Goal: Task Accomplishment & Management: Manage account settings

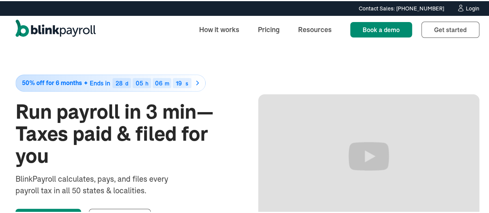
click at [466, 5] on div "Login" at bounding box center [473, 7] width 14 height 5
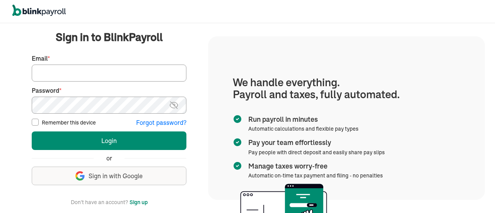
click at [97, 67] on input "Email *" at bounding box center [109, 73] width 155 height 17
paste input "[EMAIL_ADDRESS][DOMAIN_NAME]"
type input "[EMAIL_ADDRESS][DOMAIN_NAME]"
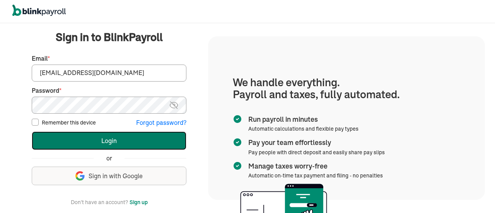
click at [77, 134] on button "Login" at bounding box center [109, 140] width 155 height 19
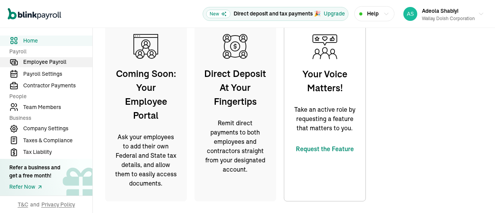
click at [56, 61] on span "Employee Payroll" at bounding box center [57, 62] width 69 height 8
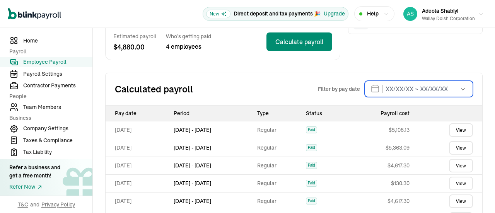
click at [370, 88] on input "text" at bounding box center [418, 89] width 108 height 16
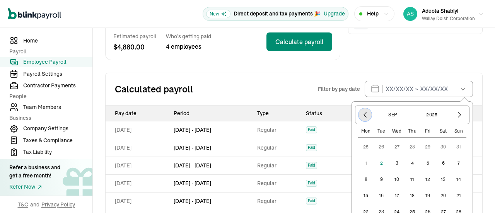
click at [364, 114] on icon "button" at bounding box center [365, 114] width 2 height 5
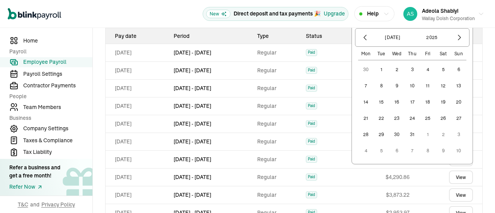
click at [375, 67] on button "1" at bounding box center [380, 69] width 15 height 15
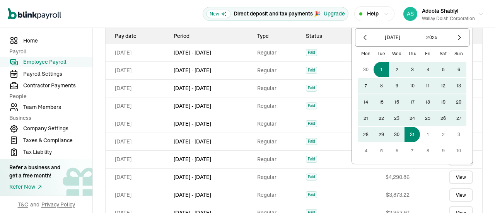
click at [407, 130] on button "31" at bounding box center [411, 134] width 15 height 15
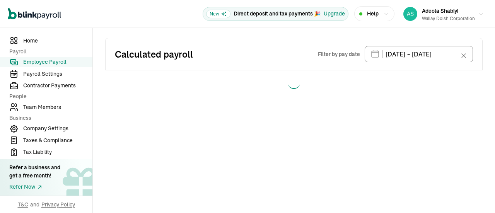
type input "[DATE] ~ [DATE]"
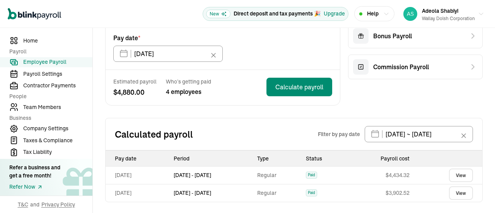
click at [451, 176] on link "View" at bounding box center [461, 175] width 24 height 14
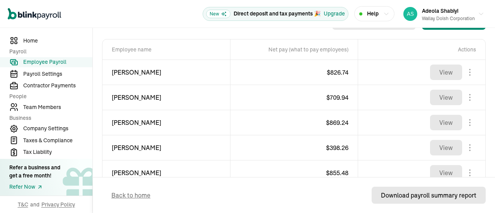
click at [402, 194] on div "Download payroll summary report" at bounding box center [428, 195] width 95 height 9
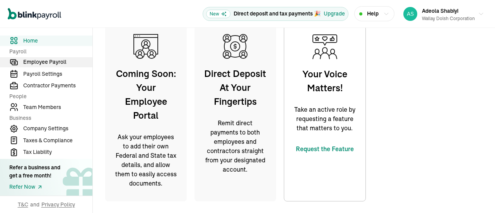
click at [56, 61] on span "Employee Payroll" at bounding box center [57, 62] width 69 height 8
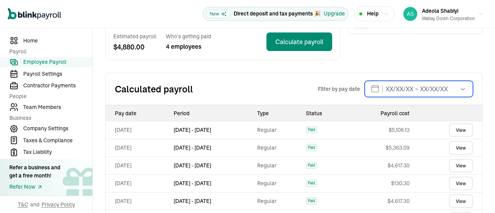
click at [370, 88] on input "text" at bounding box center [418, 89] width 108 height 16
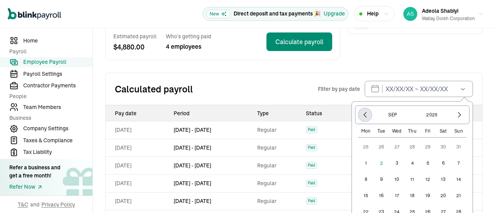
click at [364, 114] on icon "button" at bounding box center [365, 114] width 2 height 5
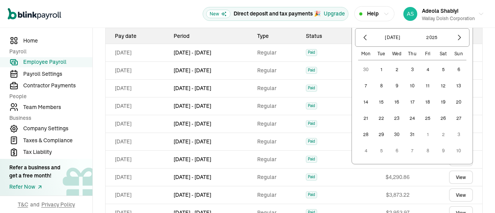
click at [375, 67] on button "1" at bounding box center [380, 69] width 15 height 15
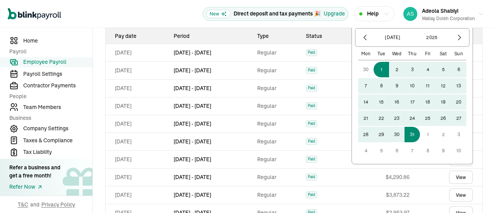
click at [407, 130] on button "31" at bounding box center [411, 134] width 15 height 15
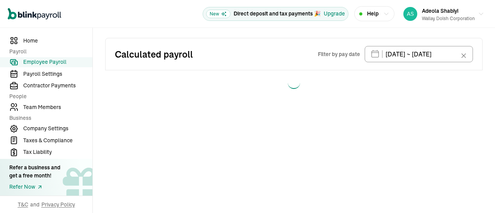
type input "07/01/2025 ~ 07/31/2025"
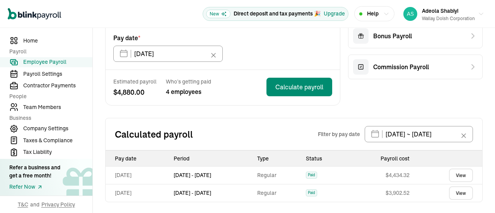
click at [451, 176] on link "View" at bounding box center [461, 175] width 24 height 14
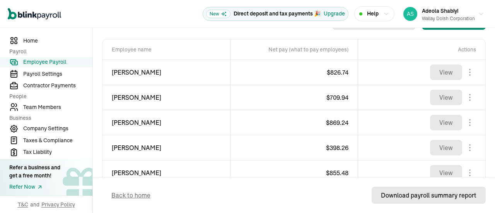
click at [402, 194] on div "Download payroll summary report" at bounding box center [428, 195] width 95 height 9
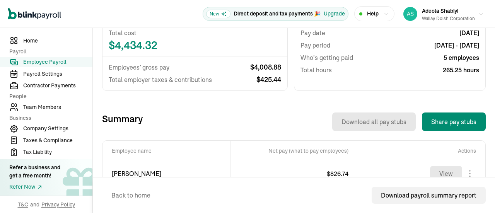
scroll to position [129, 0]
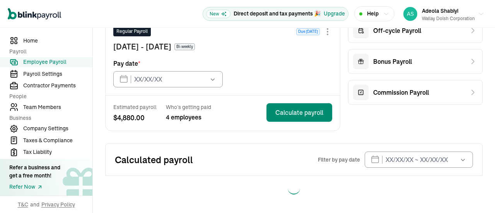
type input "[DATE]"
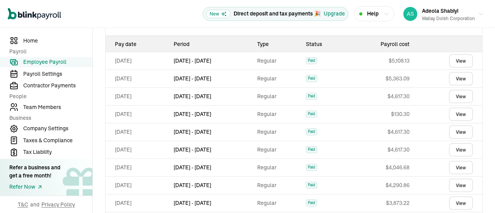
scroll to position [129, 0]
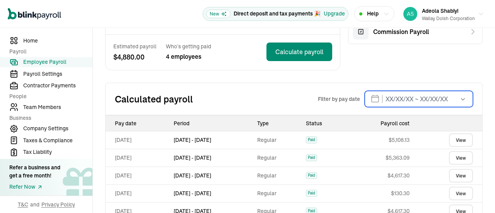
click at [407, 102] on input "text" at bounding box center [418, 99] width 108 height 16
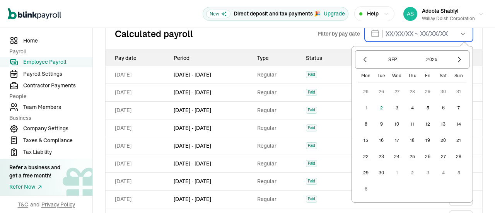
scroll to position [207, 0]
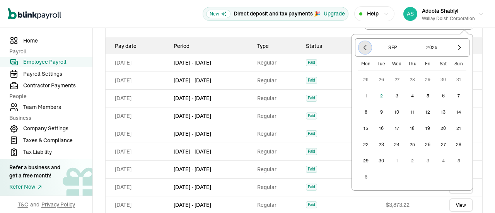
click at [361, 46] on icon "button" at bounding box center [365, 48] width 8 height 8
click at [373, 82] on button "1" at bounding box center [380, 79] width 15 height 15
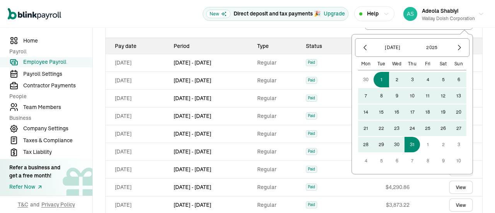
click at [407, 143] on button "31" at bounding box center [411, 144] width 15 height 15
type input "[DATE] ~ [DATE]"
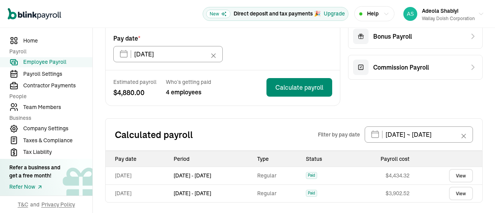
scroll to position [94, 0]
click at [449, 192] on link "View" at bounding box center [461, 193] width 24 height 14
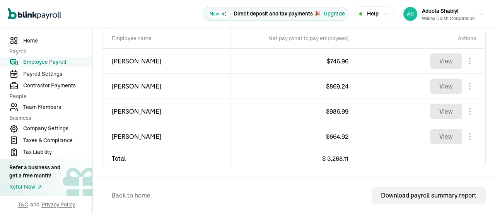
scroll to position [298, 0]
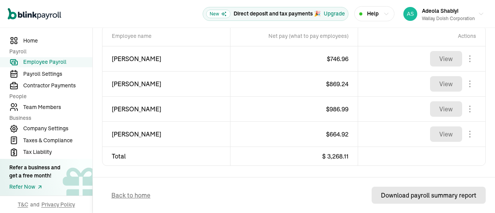
click at [392, 195] on div "Download payroll summary report" at bounding box center [428, 195] width 95 height 9
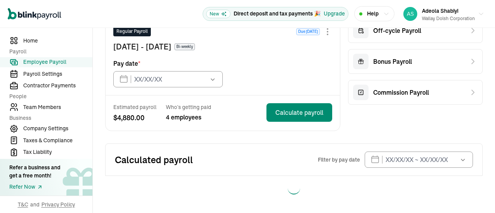
type input "[DATE]"
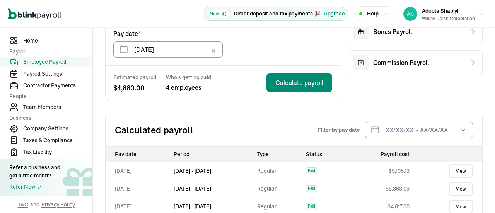
scroll to position [101, 0]
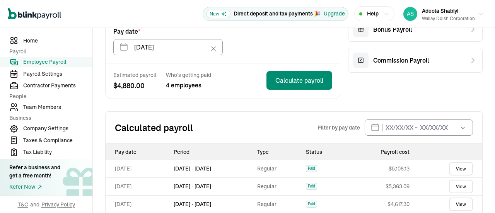
click at [451, 124] on button "button" at bounding box center [462, 127] width 22 height 16
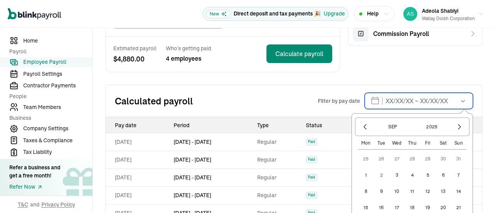
scroll to position [139, 0]
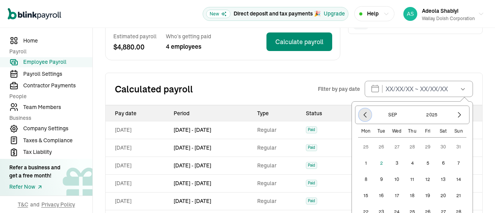
click at [361, 116] on icon "button" at bounding box center [365, 115] width 8 height 8
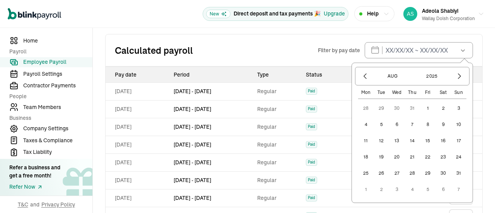
click at [420, 104] on button "1" at bounding box center [427, 107] width 15 height 15
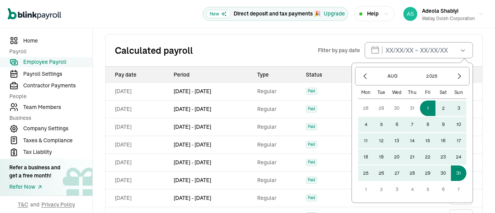
click at [451, 173] on button "31" at bounding box center [458, 172] width 15 height 15
type input "08/01/2025 ~ 08/31/2025"
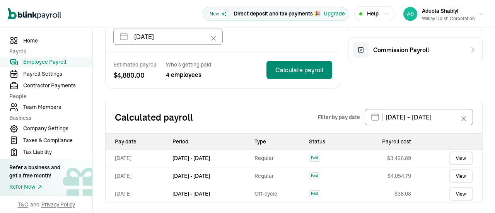
scroll to position [112, 0]
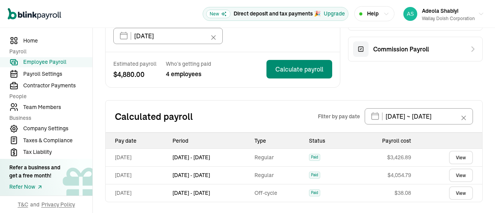
click at [459, 156] on link "View" at bounding box center [461, 158] width 24 height 14
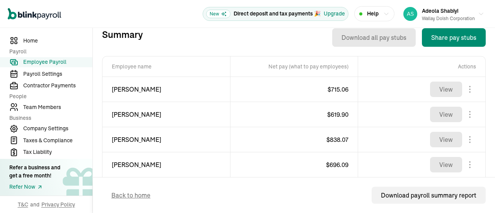
scroll to position [298, 0]
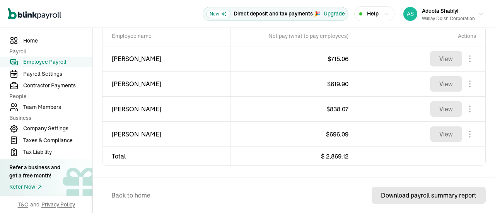
click at [400, 196] on div "Download payroll summary report" at bounding box center [428, 195] width 95 height 9
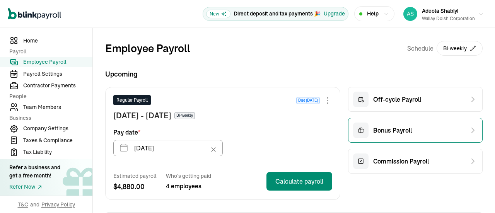
scroll to position [68, 0]
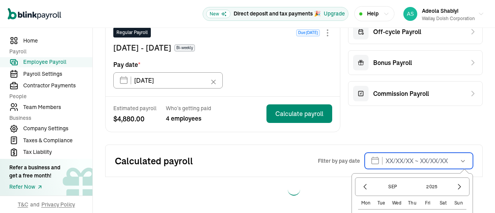
click at [419, 159] on input "text" at bounding box center [418, 161] width 108 height 16
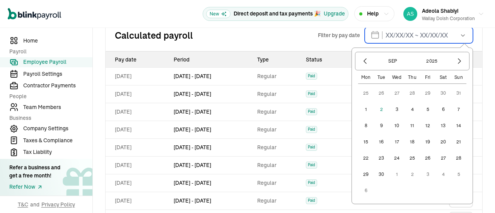
scroll to position [222, 0]
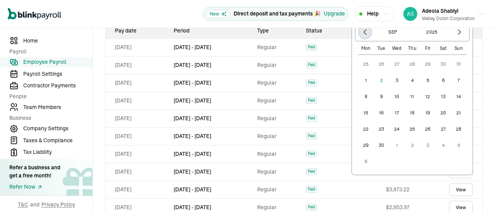
click at [361, 32] on icon "button" at bounding box center [365, 32] width 8 height 8
click at [422, 60] on button "1" at bounding box center [427, 63] width 15 height 15
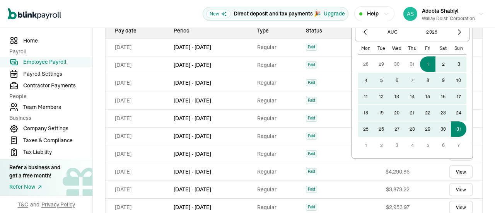
click at [451, 129] on button "31" at bounding box center [458, 128] width 15 height 15
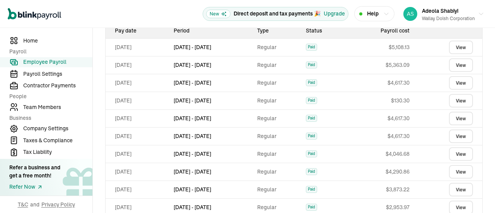
type input "08/01/2025 ~ 08/31/2025"
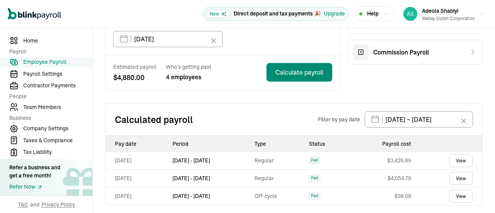
scroll to position [112, 0]
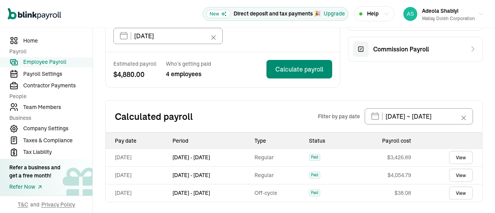
click at [452, 172] on link "View" at bounding box center [461, 175] width 24 height 14
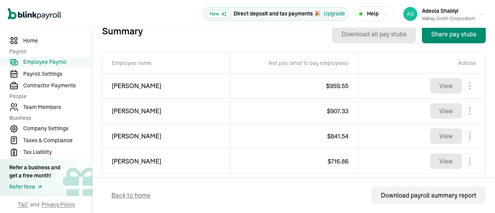
scroll to position [298, 0]
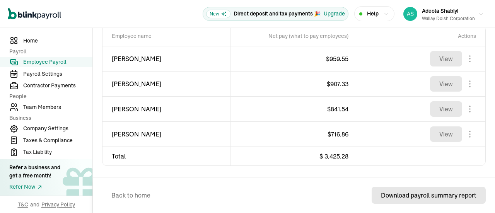
click at [407, 197] on div "Download payroll summary report" at bounding box center [428, 195] width 95 height 9
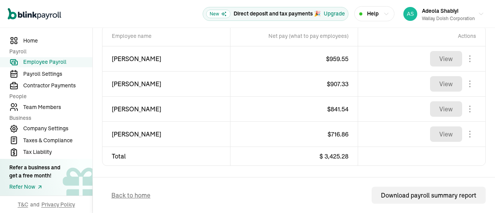
scroll to position [66, 0]
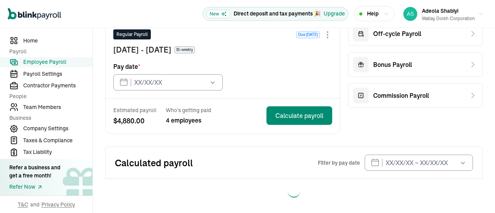
type input "09/05/2025"
click at [451, 161] on button "button" at bounding box center [462, 163] width 22 height 16
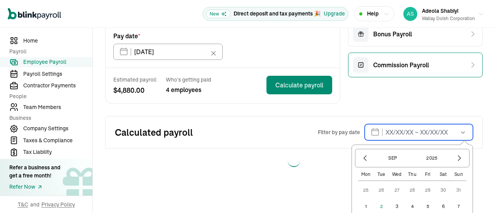
scroll to position [182, 0]
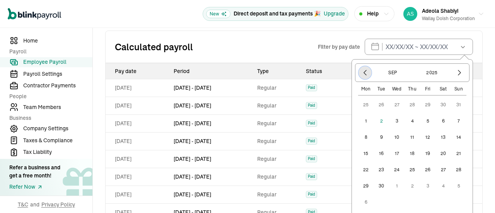
click at [361, 72] on icon "button" at bounding box center [365, 73] width 8 height 8
click at [420, 106] on button "1" at bounding box center [427, 104] width 15 height 15
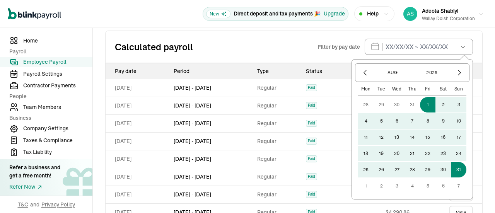
click at [452, 168] on button "31" at bounding box center [458, 169] width 15 height 15
type input "08/01/2025 ~ 08/31/2025"
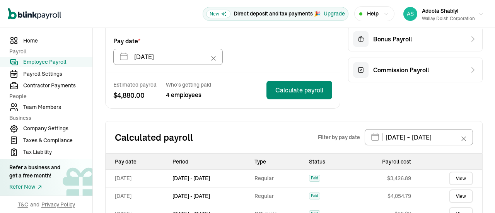
scroll to position [112, 0]
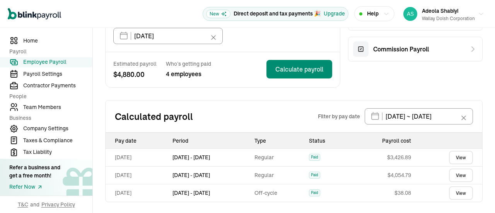
click at [452, 194] on link "View" at bounding box center [461, 193] width 24 height 14
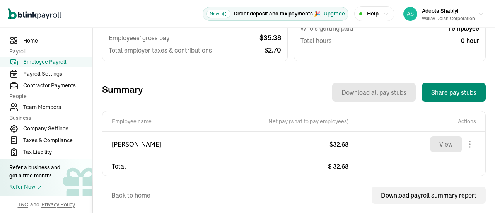
scroll to position [223, 0]
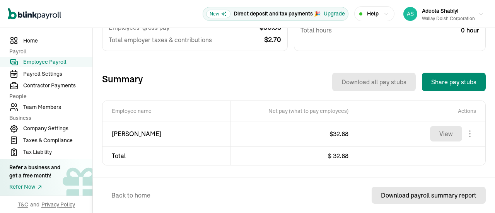
click at [390, 196] on div "Download payroll summary report" at bounding box center [428, 195] width 95 height 9
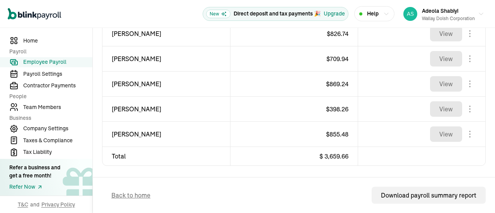
scroll to position [129, 0]
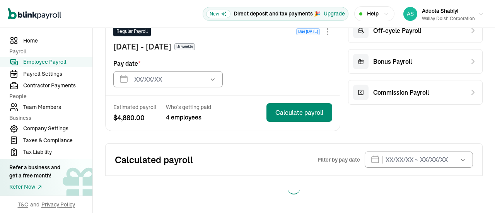
type input "[DATE]"
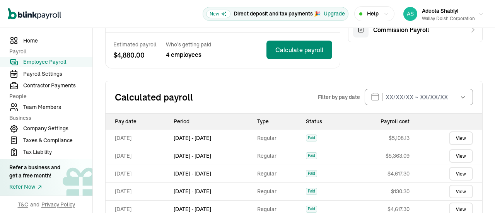
scroll to position [129, 0]
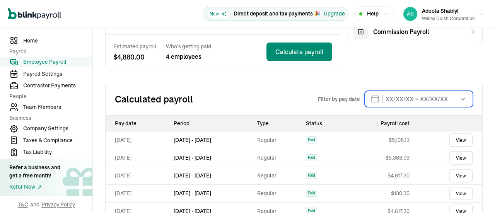
click at [407, 102] on input "text" at bounding box center [418, 99] width 108 height 16
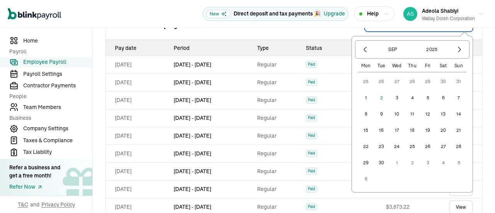
scroll to position [207, 0]
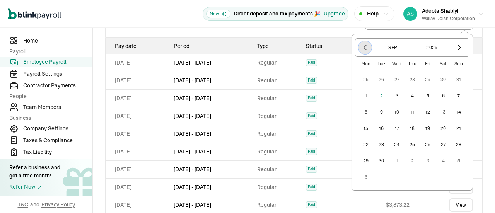
click at [361, 46] on icon "button" at bounding box center [365, 48] width 8 height 8
click at [373, 82] on button "1" at bounding box center [380, 79] width 15 height 15
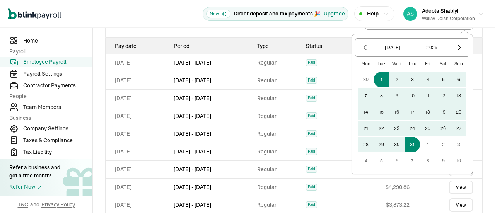
click at [407, 143] on button "31" at bounding box center [411, 144] width 15 height 15
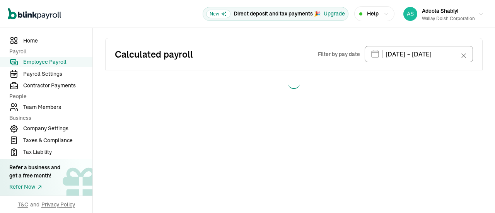
type input "[DATE] ~ [DATE]"
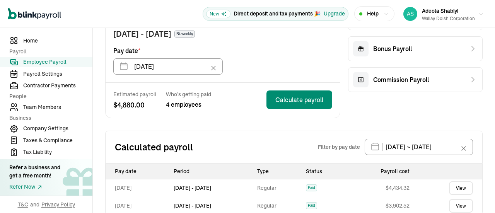
scroll to position [94, 0]
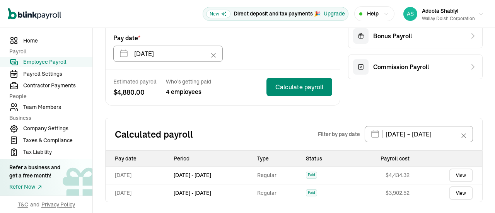
click at [449, 192] on link "View" at bounding box center [461, 193] width 24 height 14
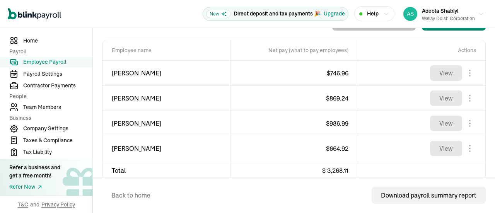
scroll to position [298, 0]
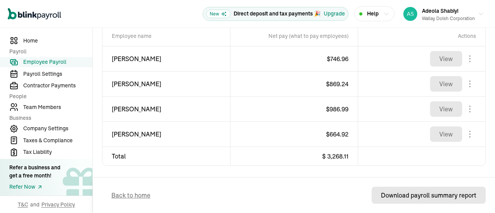
click at [392, 195] on div "Download payroll summary report" at bounding box center [428, 195] width 95 height 9
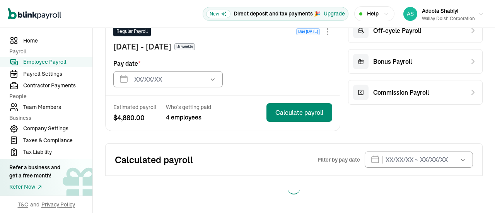
type input "[DATE]"
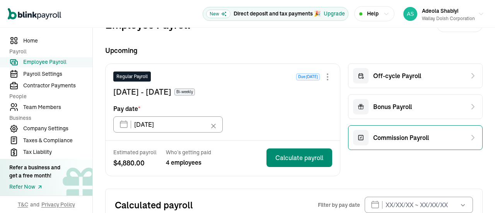
scroll to position [101, 0]
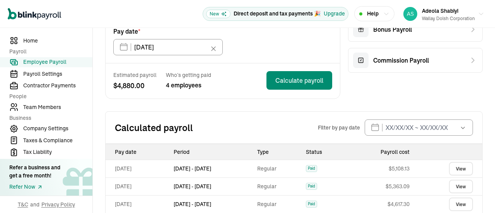
click at [451, 124] on button "button" at bounding box center [462, 127] width 22 height 16
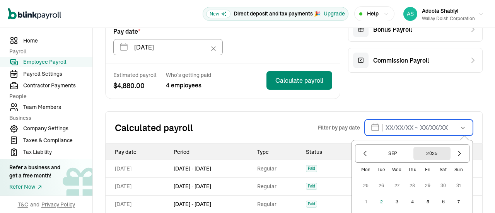
scroll to position [139, 0]
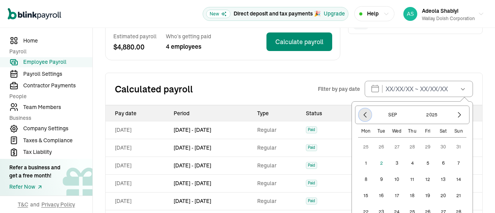
click at [361, 116] on icon "button" at bounding box center [365, 115] width 8 height 8
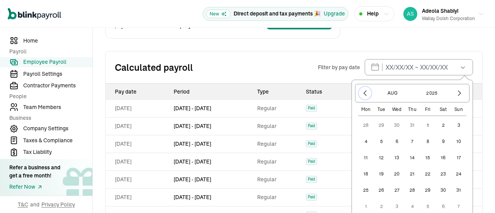
scroll to position [178, 0]
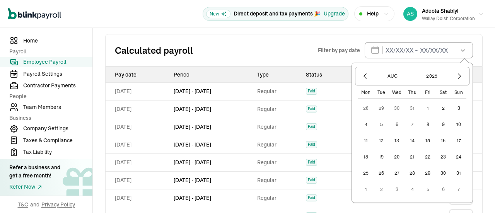
click at [420, 104] on button "1" at bounding box center [427, 107] width 15 height 15
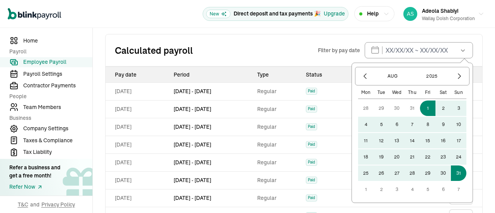
click at [451, 173] on button "31" at bounding box center [458, 172] width 15 height 15
type input "08/01/2025 ~ 08/31/2025"
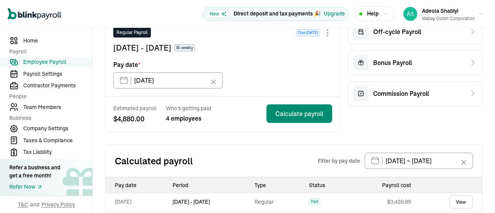
scroll to position [112, 0]
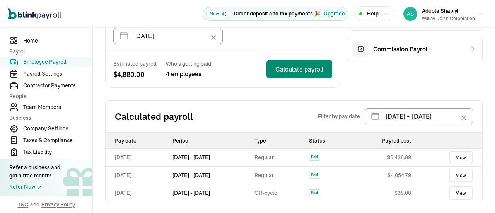
click at [459, 156] on link "View" at bounding box center [461, 158] width 24 height 14
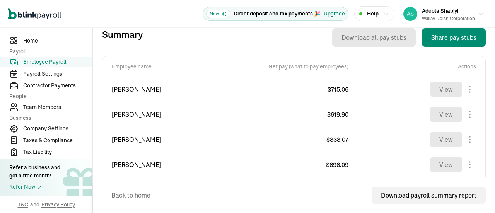
scroll to position [298, 0]
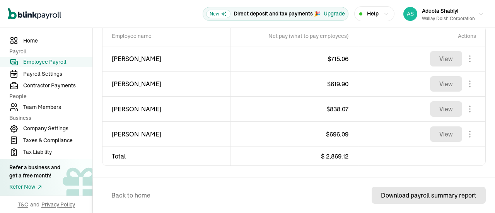
click at [400, 196] on div "Download payroll summary report" at bounding box center [428, 195] width 95 height 9
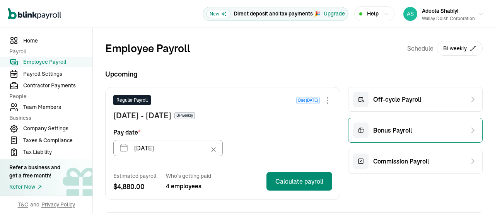
scroll to position [68, 0]
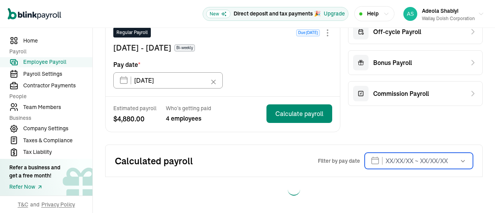
click at [419, 159] on input "text" at bounding box center [418, 161] width 108 height 16
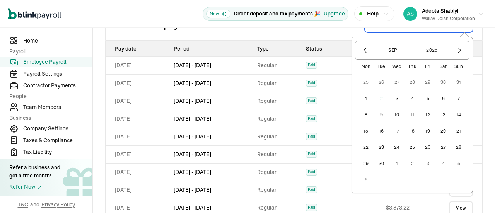
scroll to position [222, 0]
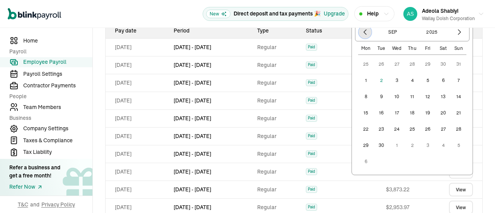
click at [361, 32] on icon "button" at bounding box center [365, 32] width 8 height 8
click at [422, 60] on button "1" at bounding box center [427, 63] width 15 height 15
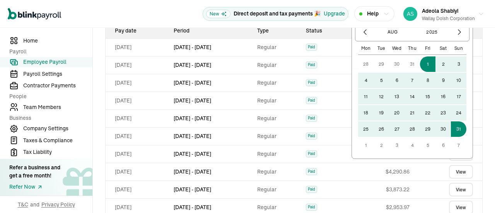
click at [451, 129] on button "31" at bounding box center [458, 128] width 15 height 15
type input "08/01/2025 ~ 08/31/2025"
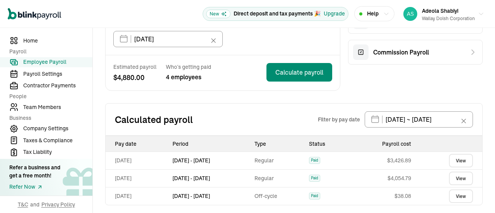
scroll to position [112, 0]
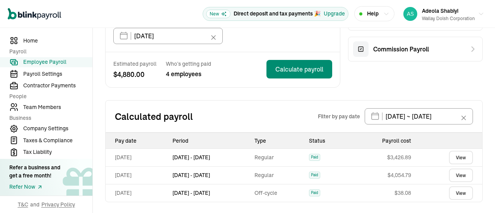
click at [452, 172] on link "View" at bounding box center [461, 175] width 24 height 14
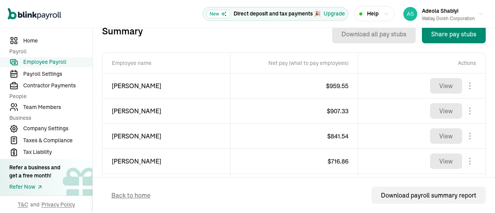
scroll to position [298, 0]
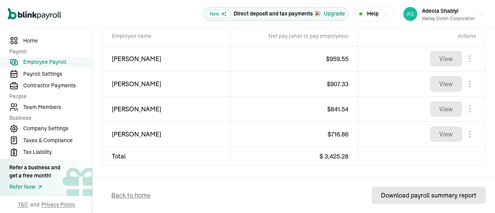
click at [407, 197] on div "Download payroll summary report" at bounding box center [428, 195] width 95 height 9
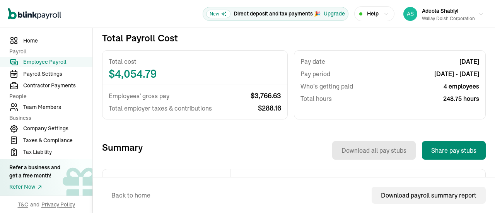
scroll to position [66, 0]
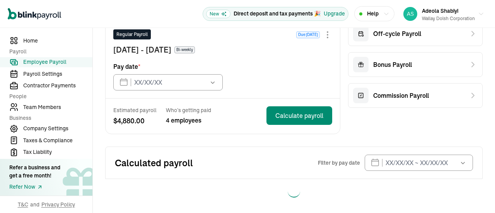
type input "[DATE]"
click at [451, 161] on button "button" at bounding box center [462, 163] width 22 height 16
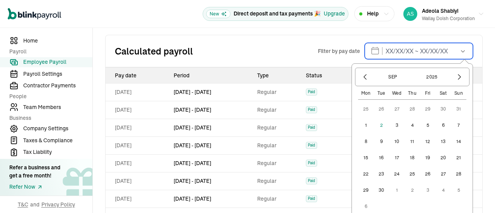
scroll to position [182, 0]
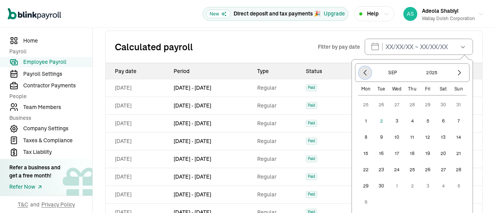
click at [361, 72] on icon "button" at bounding box center [365, 73] width 8 height 8
click at [420, 106] on button "1" at bounding box center [427, 104] width 15 height 15
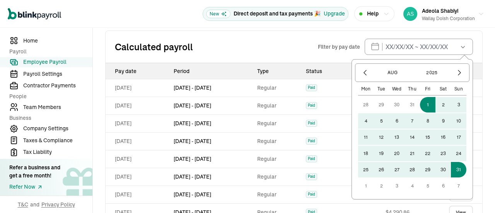
click at [452, 168] on button "31" at bounding box center [458, 169] width 15 height 15
type input "08/01/2025 ~ 08/31/2025"
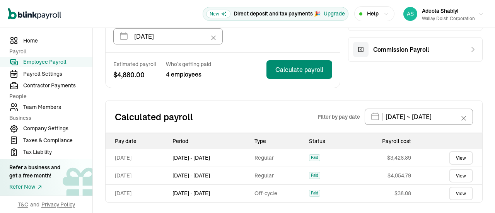
scroll to position [112, 0]
click at [452, 194] on link "View" at bounding box center [461, 193] width 24 height 14
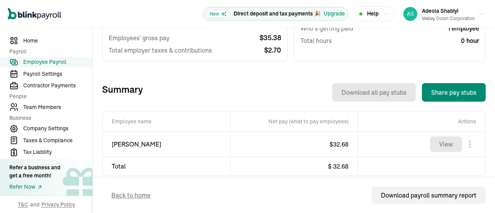
scroll to position [223, 0]
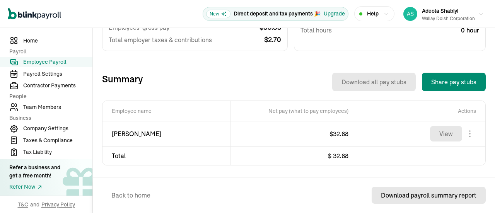
click at [390, 196] on div "Download payroll summary report" at bounding box center [428, 195] width 95 height 9
